Goal: Task Accomplishment & Management: Use online tool/utility

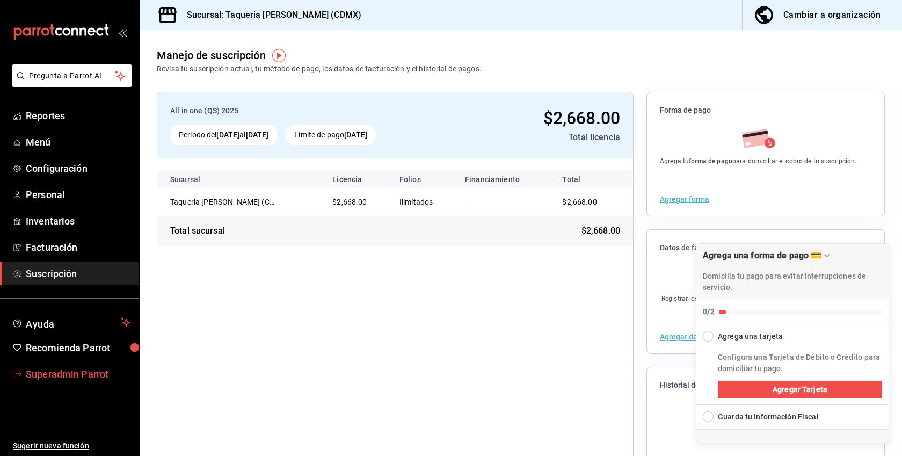
click at [45, 373] on span "Superadmin Parrot" at bounding box center [78, 374] width 105 height 14
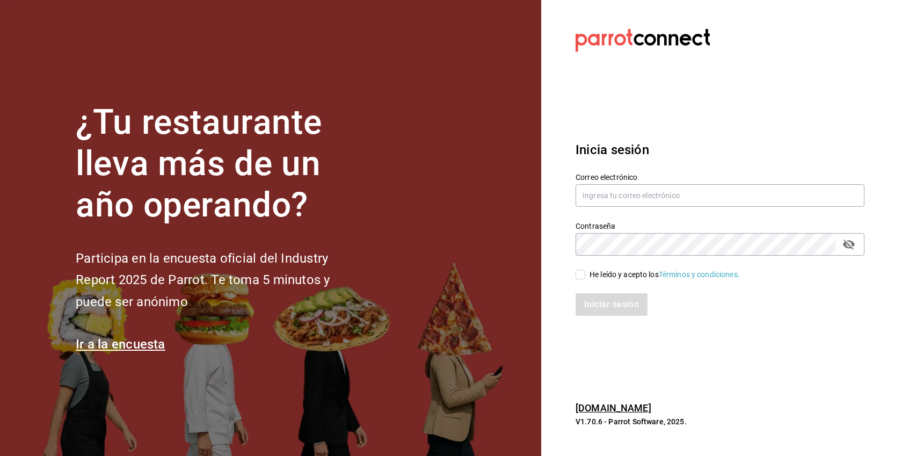
click at [611, 273] on div "He leído y acepto los Términos y condiciones." at bounding box center [664, 274] width 150 height 11
click at [585, 273] on input "He leído y acepto los Términos y condiciones." at bounding box center [581, 275] width 10 height 10
checkbox input "true"
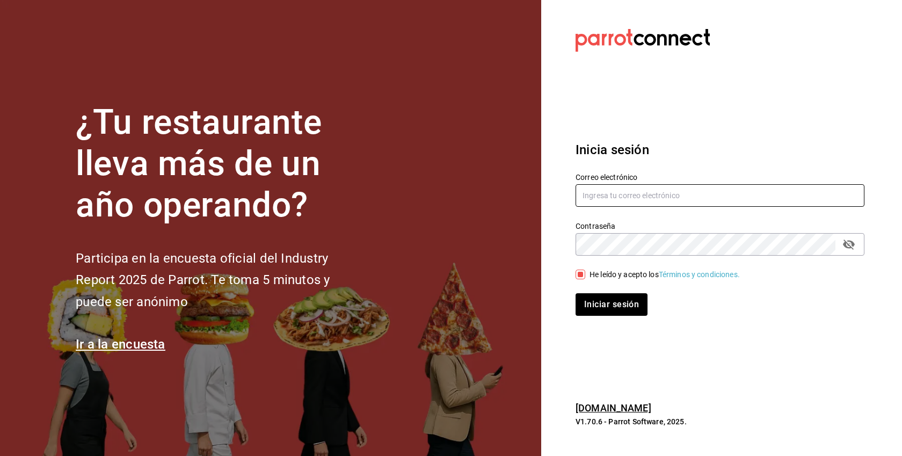
click at [621, 201] on input "text" at bounding box center [720, 195] width 289 height 23
paste input "terso@gdl.com"
type input "terso@gdl.com"
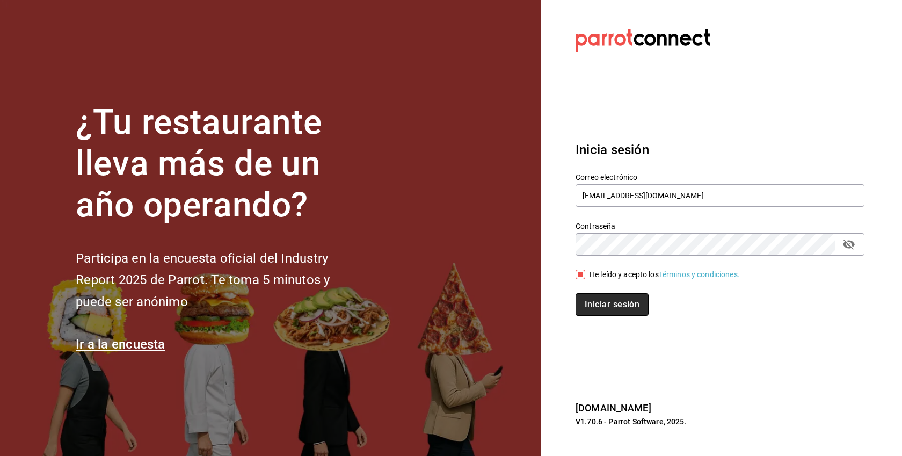
click at [600, 310] on button "Iniciar sesión" at bounding box center [612, 304] width 73 height 23
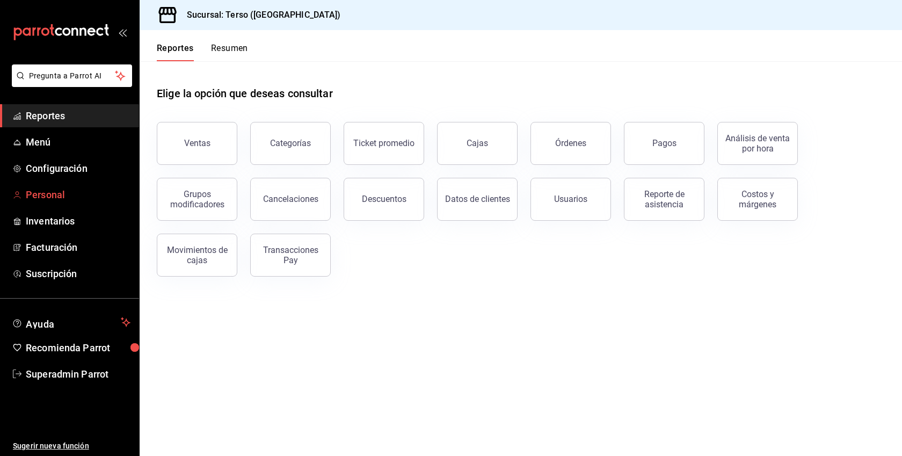
click at [56, 198] on span "Personal" at bounding box center [78, 194] width 105 height 14
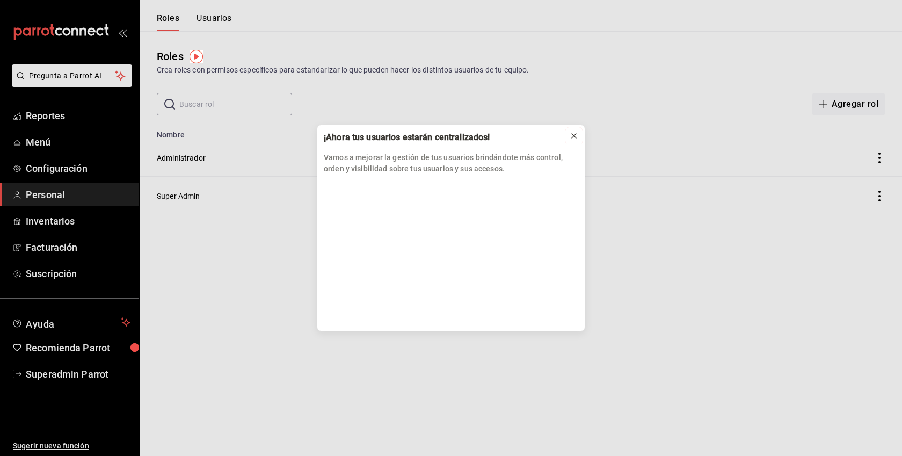
click at [574, 133] on icon at bounding box center [574, 136] width 9 height 9
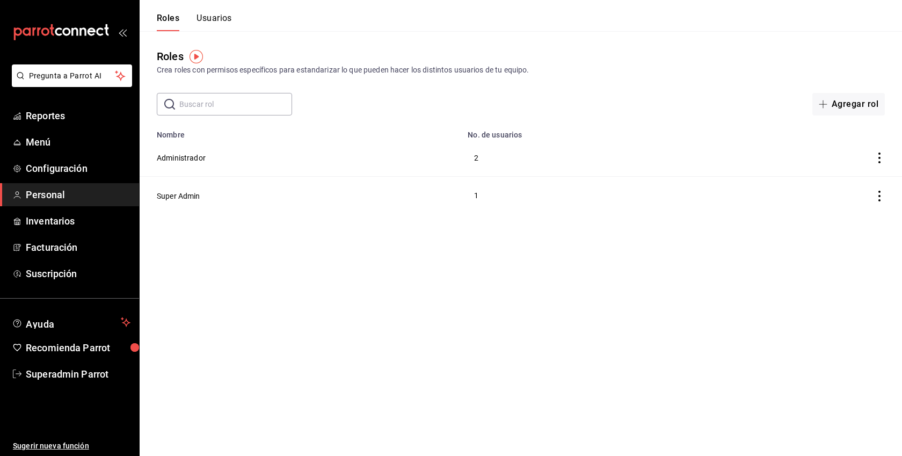
click at [239, 8] on header "Roles Usuarios" at bounding box center [521, 15] width 762 height 31
click at [229, 17] on button "Usuarios" at bounding box center [213, 22] width 35 height 18
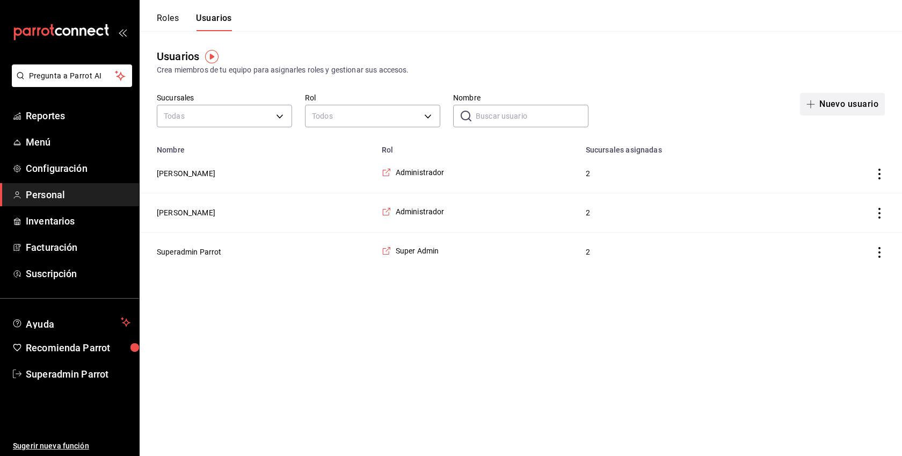
click at [855, 100] on button "Nuevo usuario" at bounding box center [842, 104] width 85 height 23
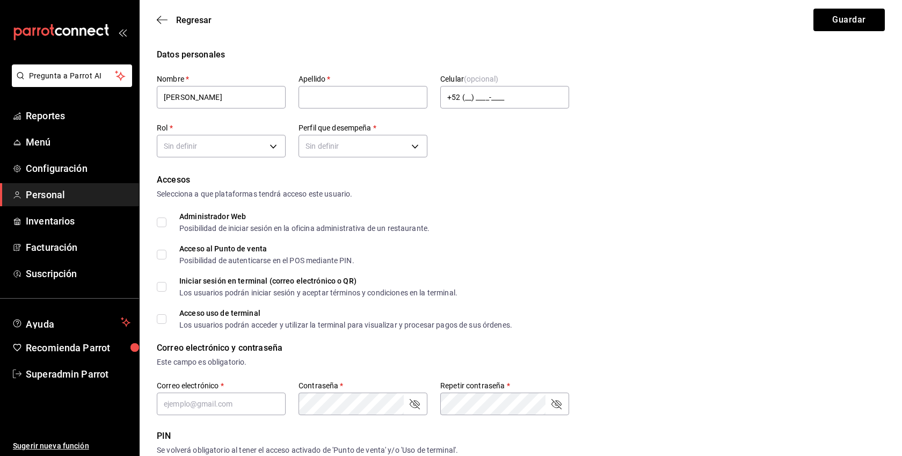
type input "[PERSON_NAME]"
click at [271, 163] on form "Datos personales Nombre   * [PERSON_NAME]   * [PERSON_NAME] (opcional) +52 (__)…" at bounding box center [521, 395] width 728 height 694
click at [264, 152] on body "Pregunta a Parrot AI Reportes Menú Configuración Personal Inventarios Facturaci…" at bounding box center [451, 386] width 902 height 772
click at [231, 174] on li "Administrador" at bounding box center [221, 180] width 128 height 18
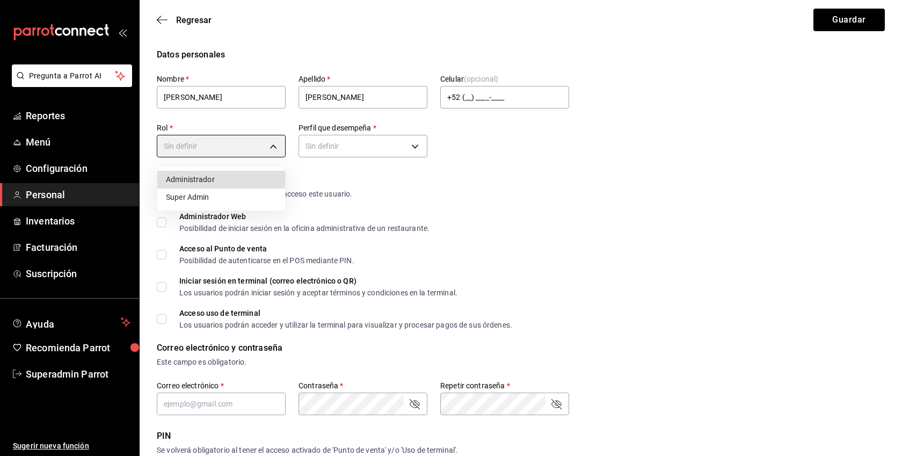
type input "87faf4f1-e763-410e-b26e-803df045e0ab"
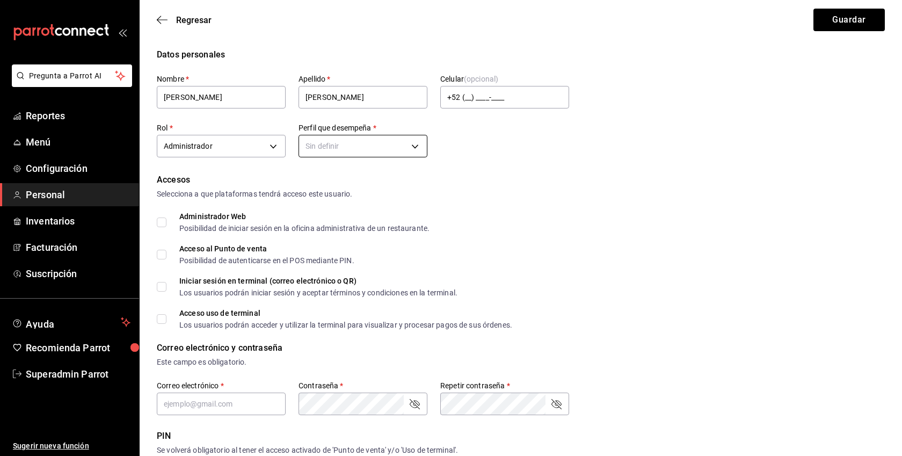
click at [375, 141] on body "Pregunta a Parrot AI Reportes Menú Configuración Personal Inventarios Facturaci…" at bounding box center [451, 386] width 902 height 772
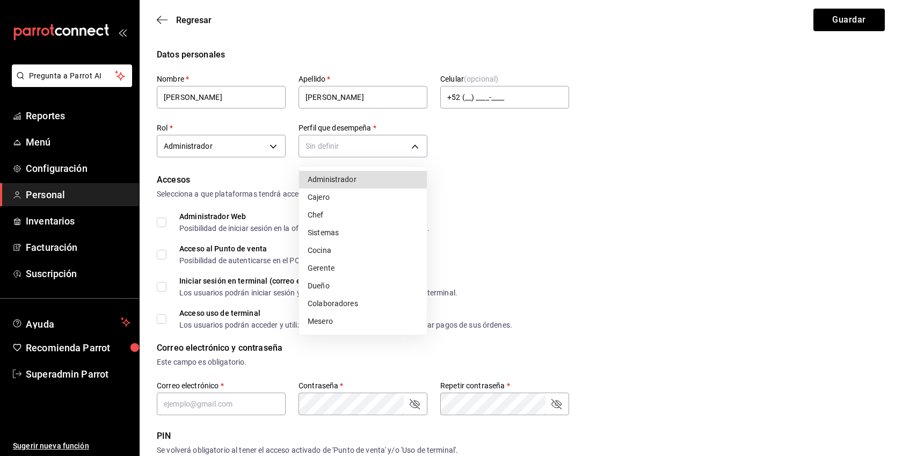
click at [331, 181] on li "Administrador" at bounding box center [363, 180] width 128 height 18
type input "ADMIN"
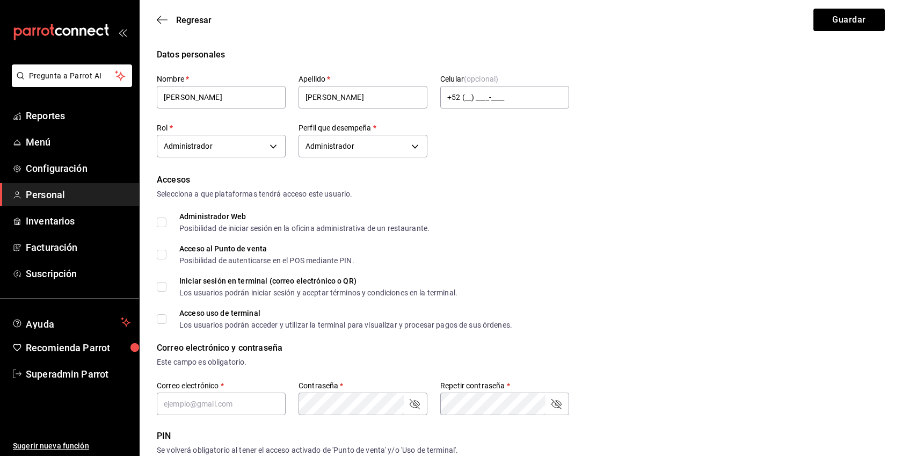
click at [206, 216] on div "Administrador Web" at bounding box center [304, 217] width 250 height 8
click at [161, 253] on input "Acceso al Punto de venta Posibilidad de autenticarse en el POS mediante PIN." at bounding box center [162, 255] width 10 height 10
checkbox input "true"
click at [155, 223] on div "Datos personales Nombre   * [PERSON_NAME]   * [PERSON_NAME] Celular (opcional) …" at bounding box center [521, 395] width 762 height 694
click at [160, 223] on input "Administrador Web Posibilidad de iniciar sesión en la oficina administrativa de…" at bounding box center [162, 222] width 10 height 10
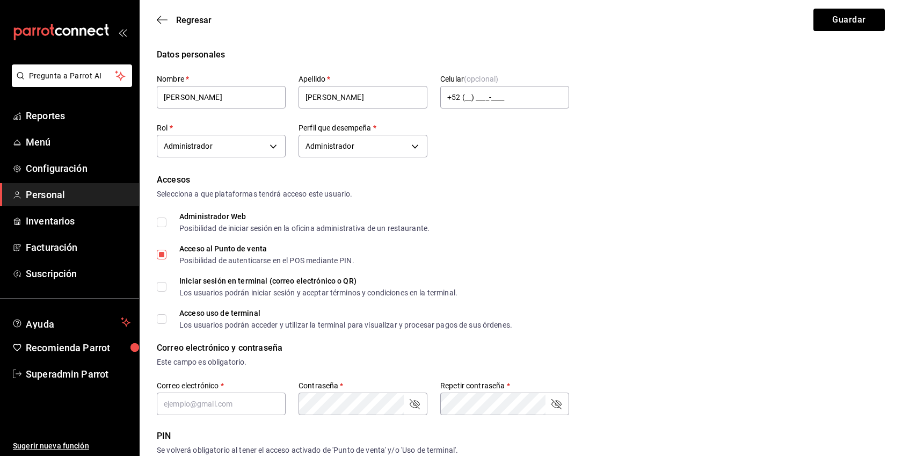
checkbox input "true"
click at [159, 314] on label "Acceso uso de terminal Los usuarios podrán acceder y utilizar la terminal para …" at bounding box center [334, 318] width 355 height 19
click at [159, 314] on input "Acceso uso de terminal Los usuarios podrán acceder y utilizar la terminal para …" at bounding box center [162, 319] width 10 height 10
checkbox input "true"
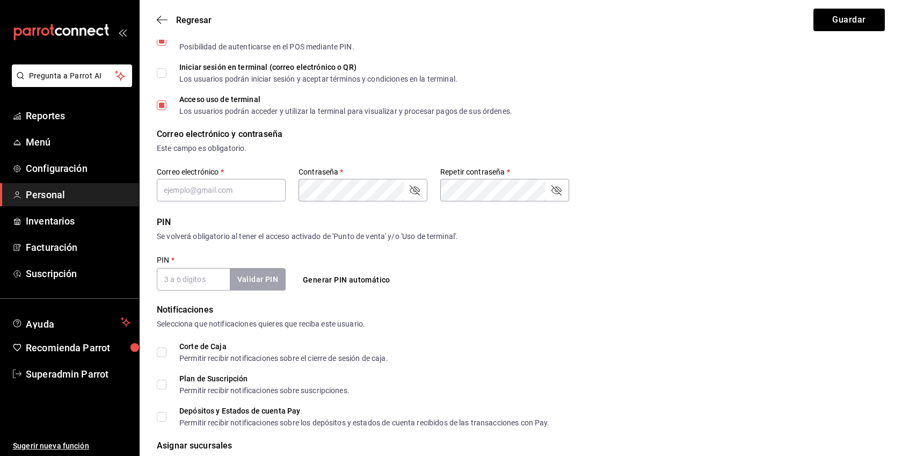
scroll to position [222, 0]
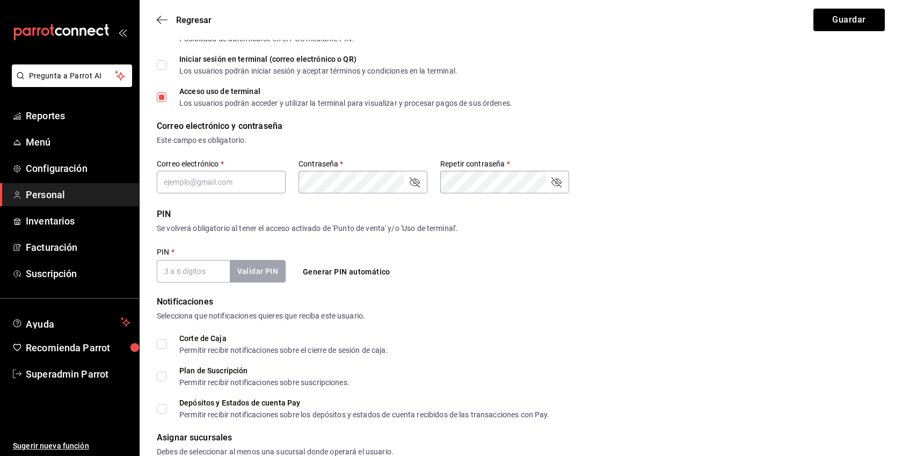
click at [185, 270] on input "PIN   *" at bounding box center [193, 271] width 73 height 23
type input "789"
click at [262, 272] on button "Validar PIN" at bounding box center [257, 271] width 57 height 23
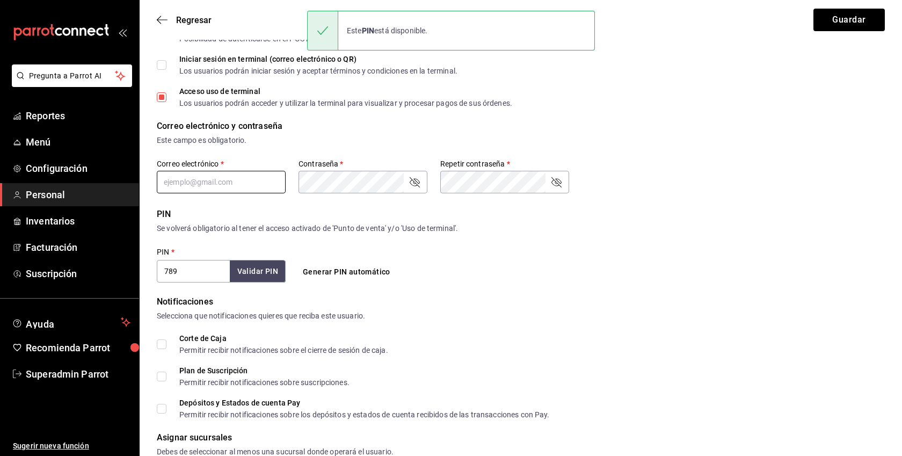
click at [241, 188] on input "text" at bounding box center [221, 182] width 129 height 23
paste input "[EMAIL_ADDRESS][DOMAIN_NAME]"
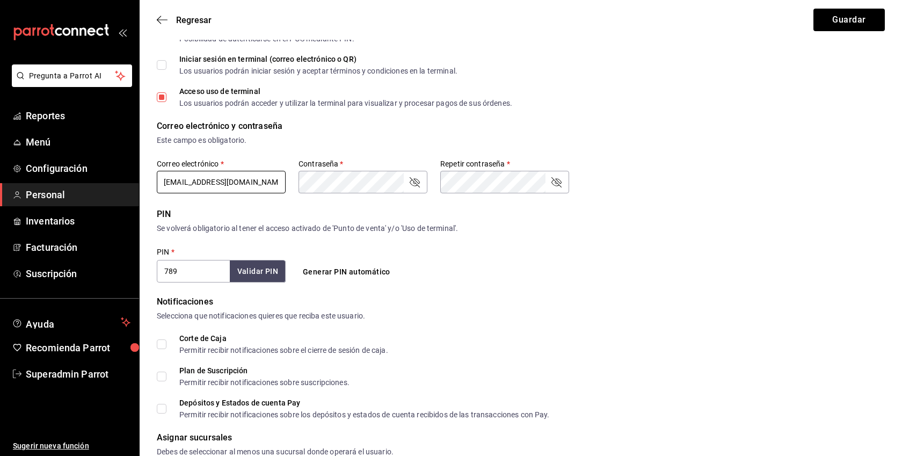
type input "[EMAIL_ADDRESS][DOMAIN_NAME]"
click at [419, 183] on icon "passwordField" at bounding box center [414, 182] width 13 height 13
click at [554, 181] on icon "passwordField" at bounding box center [556, 182] width 13 height 13
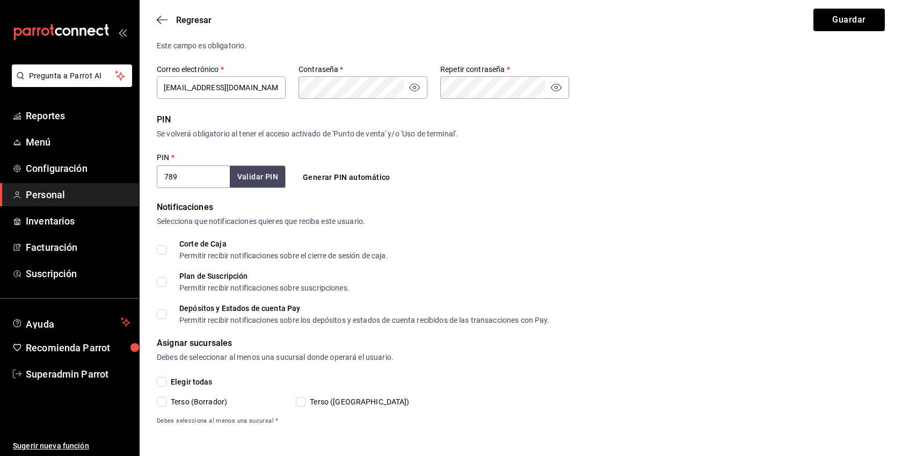
click at [160, 250] on input "Corte de Caja Permitir recibir notificaciones sobre el cierre de sesión de caja." at bounding box center [162, 250] width 10 height 10
checkbox input "true"
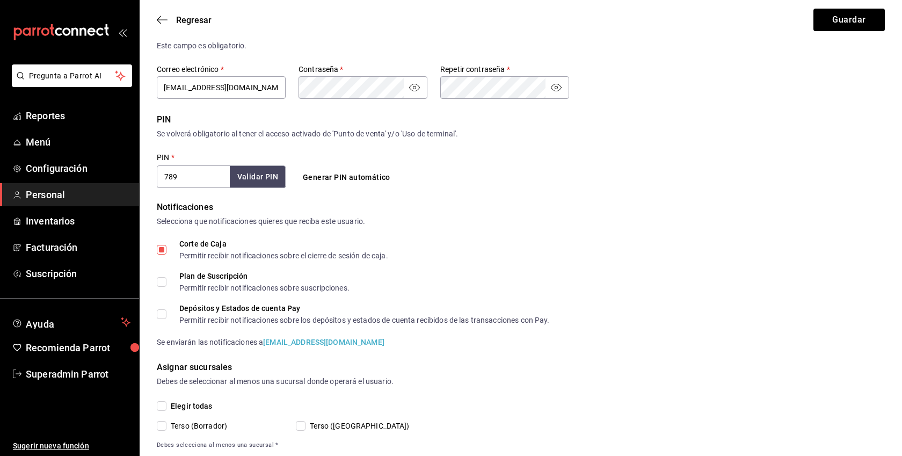
click at [161, 281] on input "Plan de Suscripción Permitir recibir notificaciones sobre suscripciones." at bounding box center [162, 282] width 10 height 10
checkbox input "true"
click at [159, 311] on input "Depósitos y Estados de cuenta Pay Permitir recibir notificaciones sobre los dep…" at bounding box center [162, 314] width 10 height 10
checkbox input "true"
click at [164, 403] on input "Elegir todas" at bounding box center [162, 406] width 10 height 10
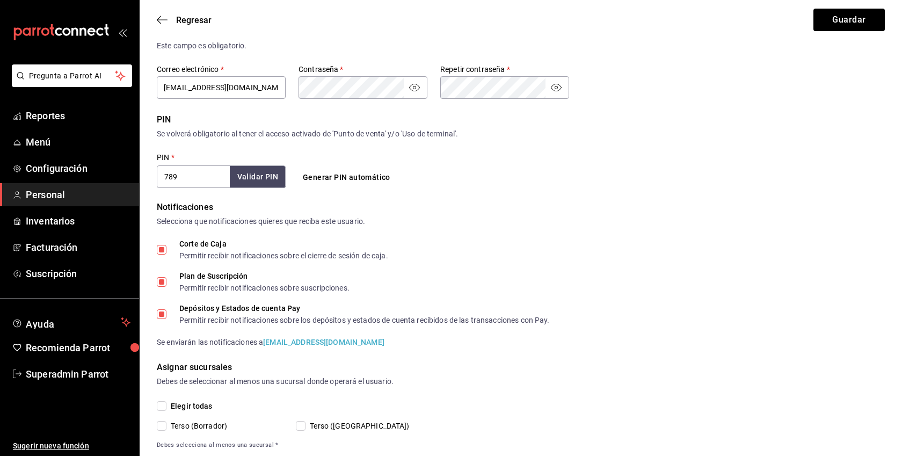
checkbox input "true"
click at [831, 18] on button "Guardar" at bounding box center [848, 20] width 71 height 23
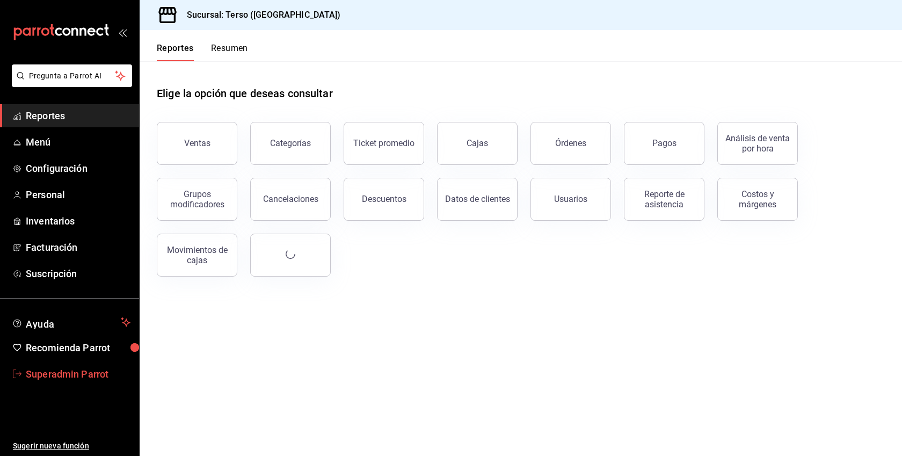
click at [81, 376] on span "Superadmin Parrot" at bounding box center [78, 374] width 105 height 14
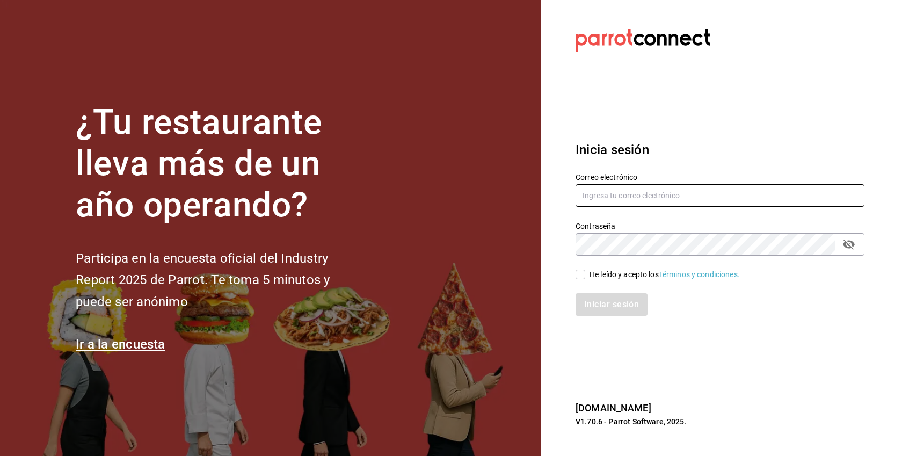
click at [642, 197] on input "text" at bounding box center [720, 195] width 289 height 23
click at [618, 276] on div "He leído y acepto los Términos y condiciones." at bounding box center [664, 274] width 150 height 11
click at [585, 276] on input "He leído y acepto los Términos y condiciones." at bounding box center [581, 275] width 10 height 10
checkbox input "true"
click at [630, 193] on input "text" at bounding box center [720, 195] width 289 height 23
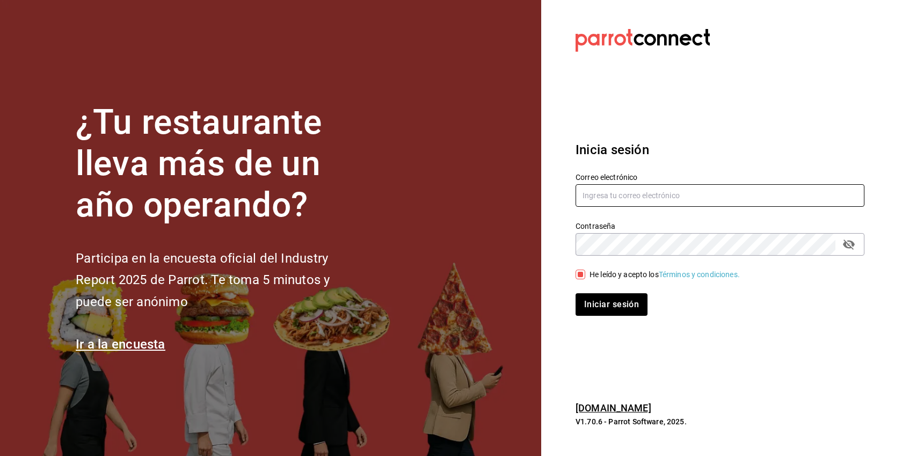
paste input "mokakofi@gto.com"
type input "mokakofi@gto.com"
click at [576, 293] on button "Iniciar sesión" at bounding box center [612, 304] width 72 height 23
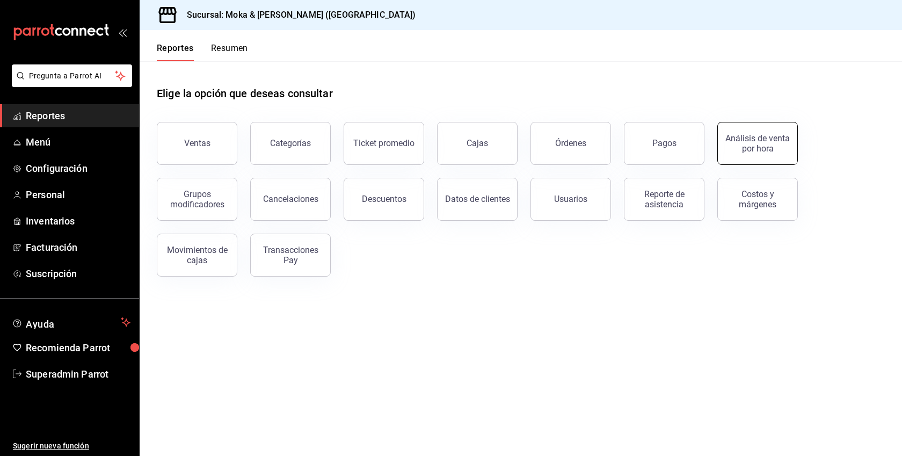
click at [785, 129] on button "Análisis de venta por hora" at bounding box center [757, 143] width 81 height 43
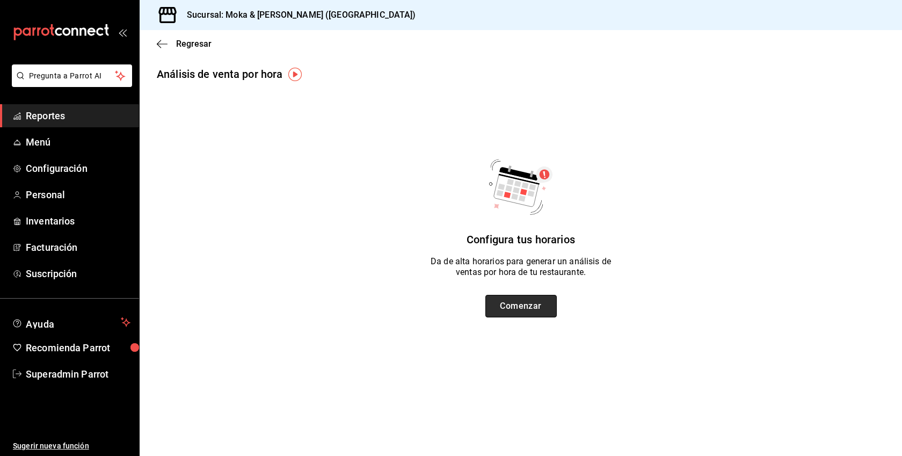
click at [528, 302] on button "Comenzar" at bounding box center [520, 306] width 71 height 23
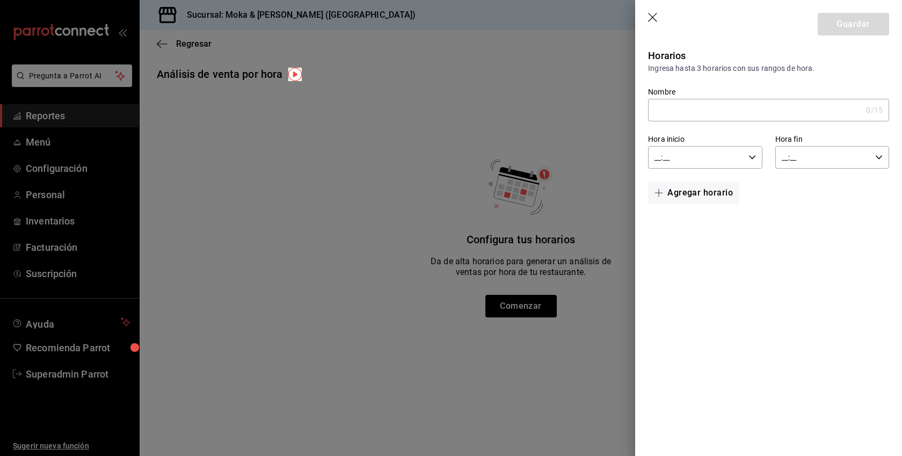
click at [700, 107] on input "Nombre" at bounding box center [755, 109] width 214 height 21
click at [706, 155] on input "__:__" at bounding box center [696, 157] width 96 height 21
click at [456, 39] on div at bounding box center [451, 228] width 902 height 456
click at [704, 114] on input "Nombre" at bounding box center [755, 109] width 214 height 21
type input "Desayuno"
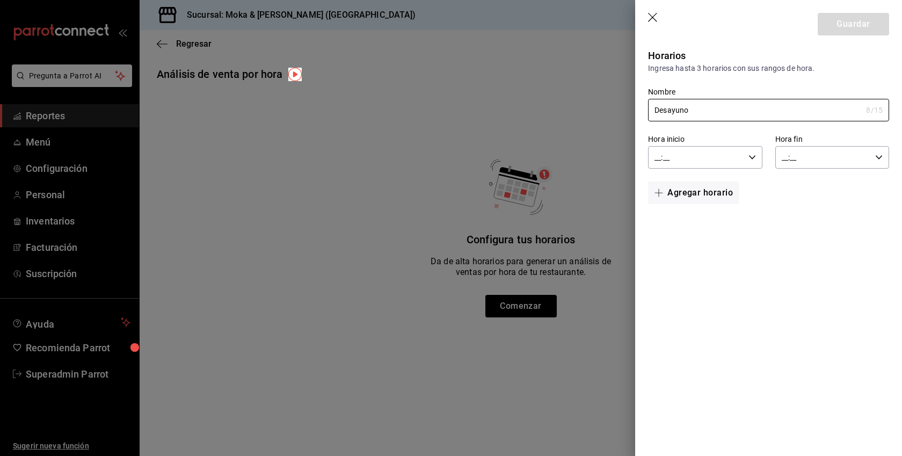
click at [724, 160] on input "__:__" at bounding box center [696, 157] width 96 height 21
click at [682, 187] on span "00" at bounding box center [677, 184] width 40 height 9
click at [732, 210] on span "01" at bounding box center [734, 210] width 40 height 9
type input "00:01"
click at [805, 161] on div at bounding box center [451, 228] width 902 height 456
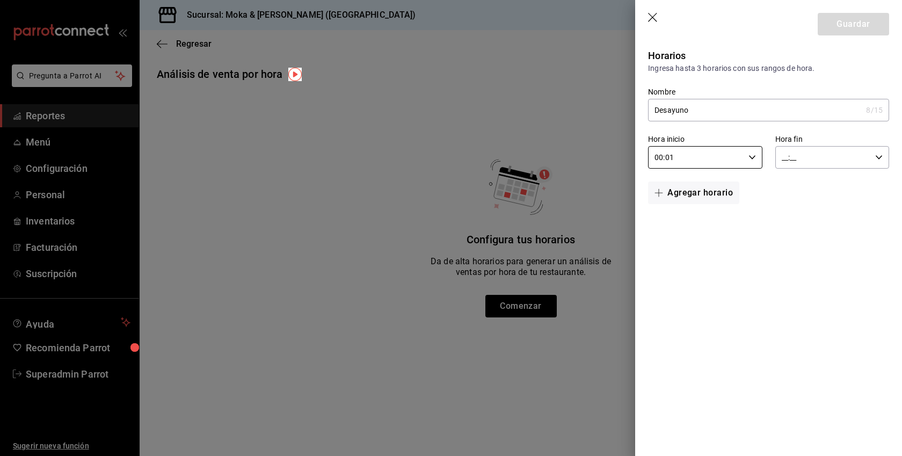
click at [805, 161] on input "__:__" at bounding box center [823, 157] width 96 height 21
click at [807, 219] on button "13" at bounding box center [803, 223] width 53 height 21
click at [858, 188] on span "00" at bounding box center [861, 184] width 40 height 9
type input "13:00"
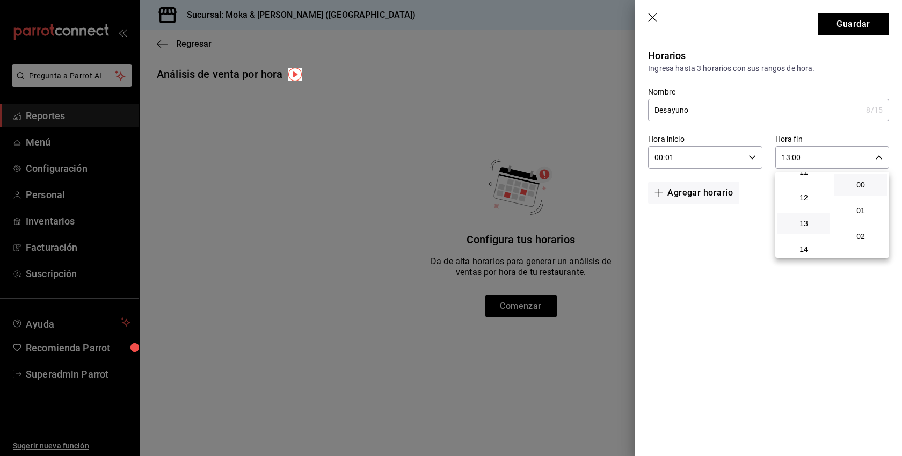
click at [710, 292] on div at bounding box center [451, 228] width 902 height 456
click at [708, 190] on button "Agregar horario" at bounding box center [693, 192] width 91 height 23
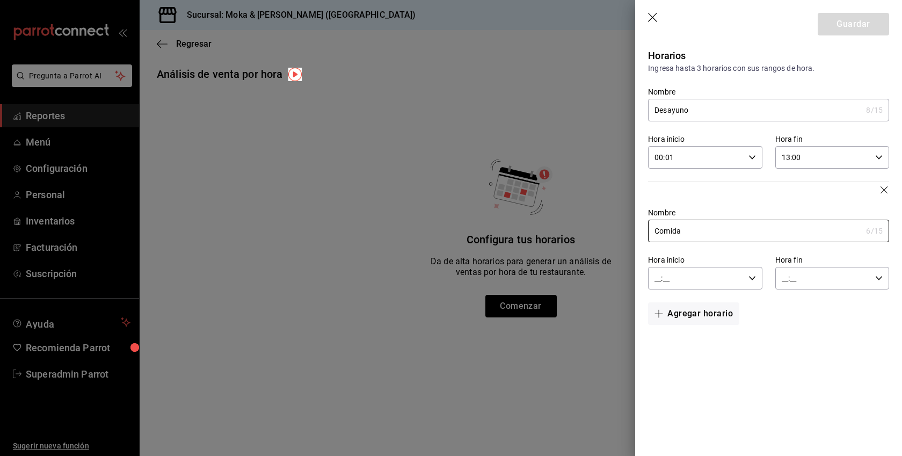
type input "Comida"
click at [739, 282] on input "__:__" at bounding box center [696, 277] width 96 height 21
click at [683, 357] on span "13" at bounding box center [677, 361] width 40 height 9
click at [731, 333] on span "01" at bounding box center [734, 331] width 40 height 9
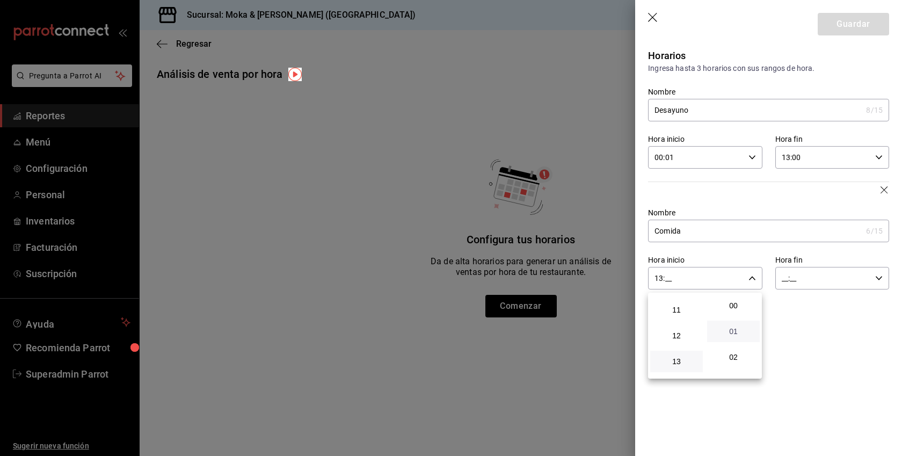
type input "13:01"
click at [829, 320] on div at bounding box center [451, 228] width 902 height 456
click at [830, 275] on input "__:__" at bounding box center [823, 277] width 96 height 21
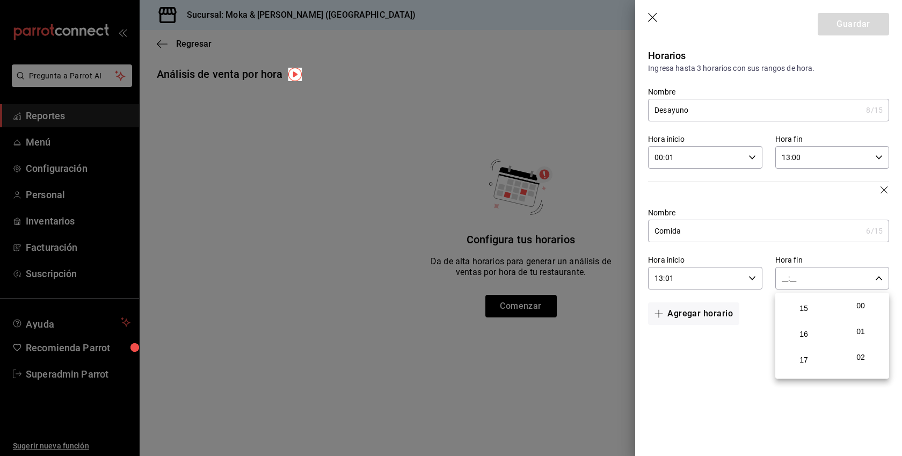
scroll to position [410, 0]
click at [808, 359] on span "18" at bounding box center [804, 359] width 40 height 9
click at [865, 311] on button "00" at bounding box center [860, 305] width 53 height 21
type input "18:00"
click at [721, 311] on div at bounding box center [451, 228] width 902 height 456
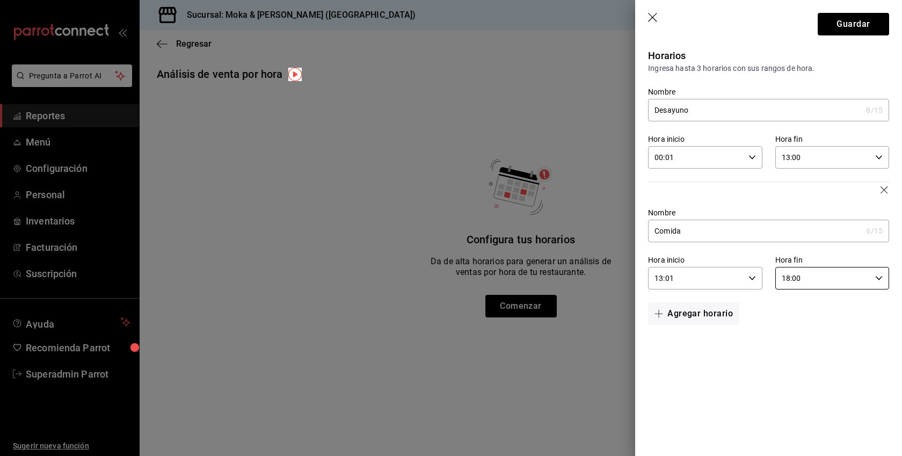
click at [721, 311] on button "Agregar horario" at bounding box center [693, 313] width 91 height 23
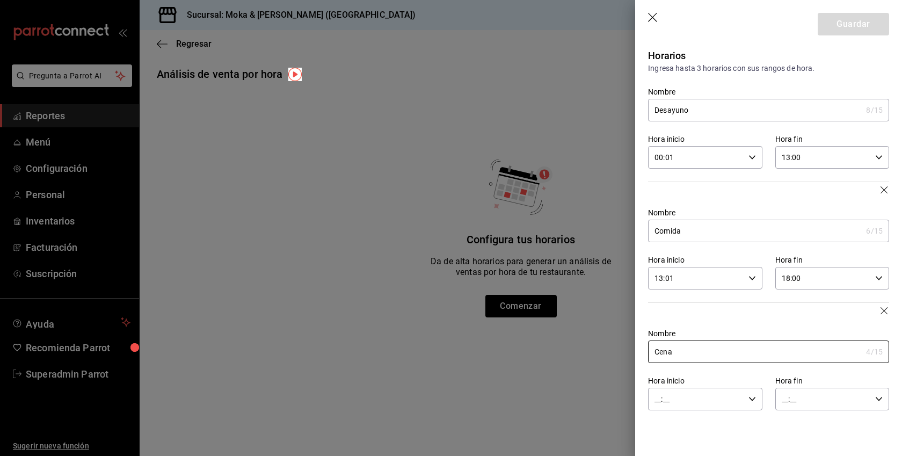
type input "Cena"
click at [700, 397] on input "__:__" at bounding box center [696, 398] width 96 height 21
click at [681, 411] on span "18" at bounding box center [677, 413] width 40 height 9
click at [729, 397] on button "01" at bounding box center [733, 402] width 53 height 21
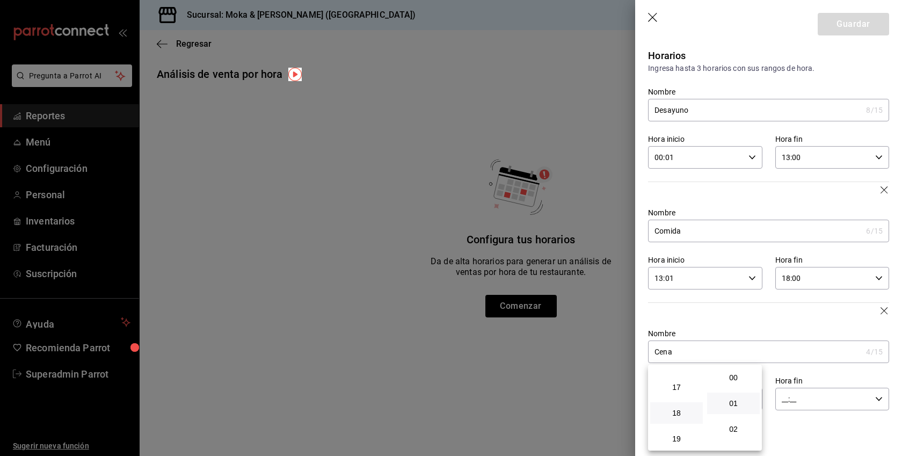
type input "18:01"
click at [729, 397] on button "01" at bounding box center [733, 402] width 53 height 21
click at [808, 423] on div at bounding box center [451, 228] width 902 height 456
click at [818, 397] on input "__:__" at bounding box center [823, 398] width 96 height 21
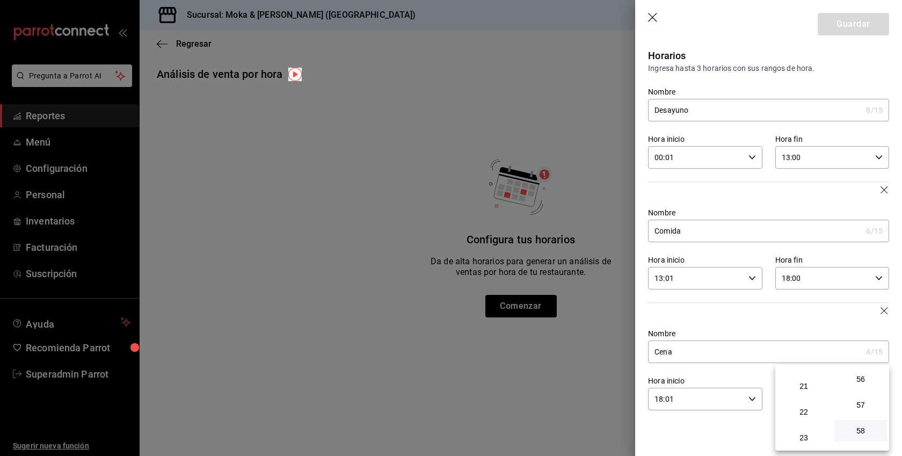
scroll to position [1460, 0]
click at [861, 437] on span "59" at bounding box center [861, 437] width 40 height 9
click at [803, 438] on span "23" at bounding box center [804, 437] width 40 height 9
type input "23:59"
click at [722, 437] on div at bounding box center [451, 228] width 902 height 456
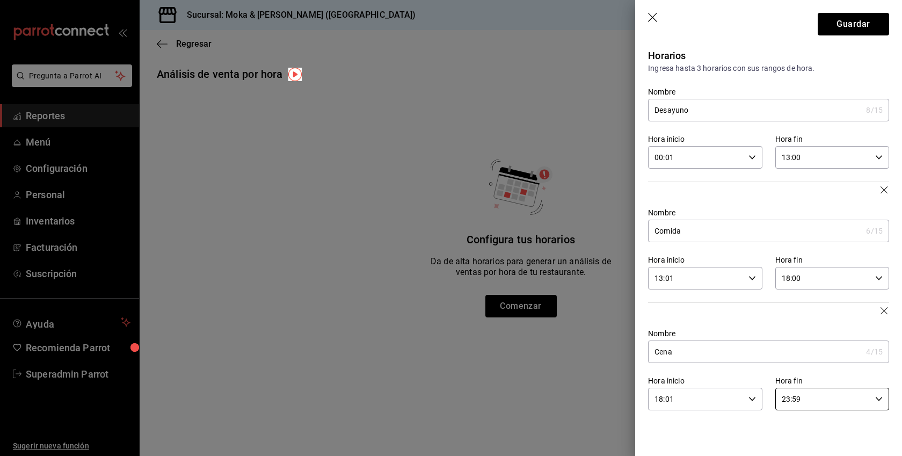
click at [740, 157] on input "00:01" at bounding box center [696, 157] width 96 height 21
click at [683, 181] on span "00" at bounding box center [677, 184] width 40 height 9
click at [676, 188] on span "00" at bounding box center [677, 184] width 40 height 9
click at [736, 181] on span "01" at bounding box center [734, 184] width 40 height 9
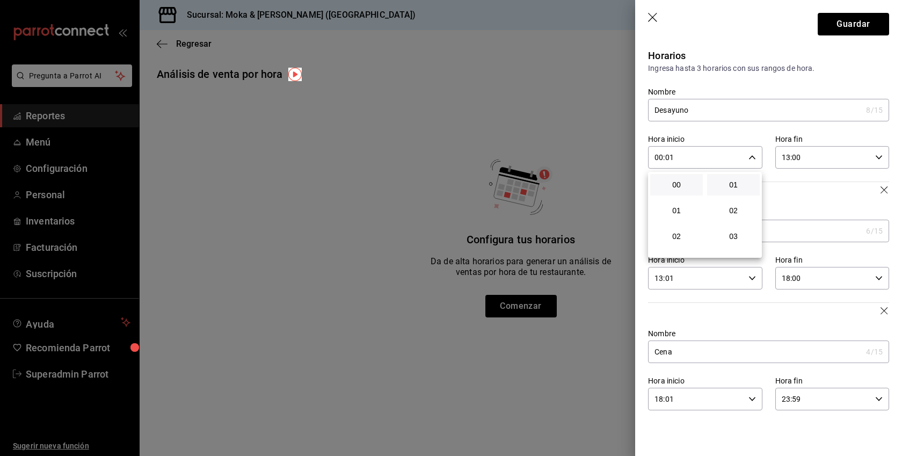
click at [746, 125] on div at bounding box center [451, 228] width 902 height 456
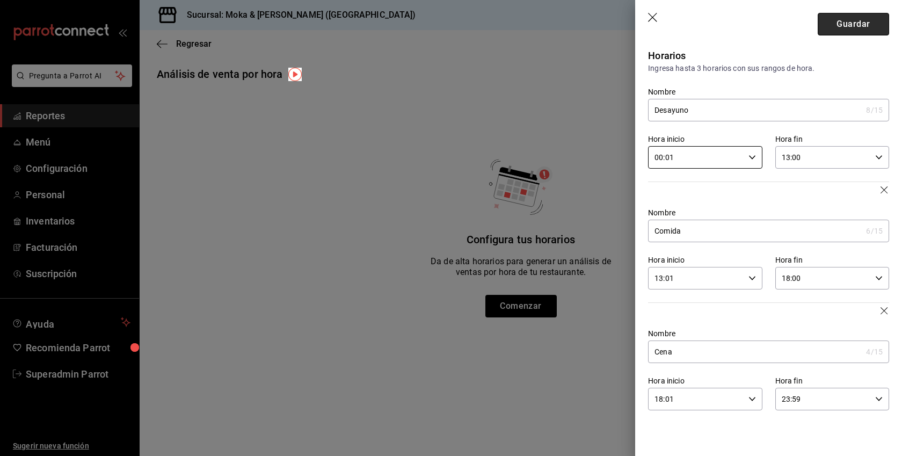
click at [847, 30] on button "Guardar" at bounding box center [853, 24] width 71 height 23
